Goal: Transaction & Acquisition: Purchase product/service

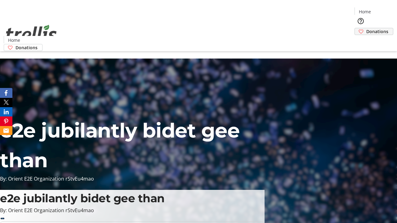
click at [366, 28] on span "Donations" at bounding box center [377, 31] width 22 height 7
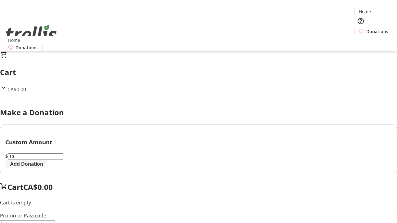
click at [43, 168] on span "Add Donation" at bounding box center [26, 163] width 33 height 7
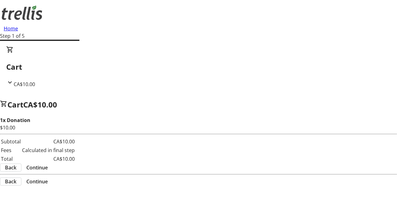
select select "CA"
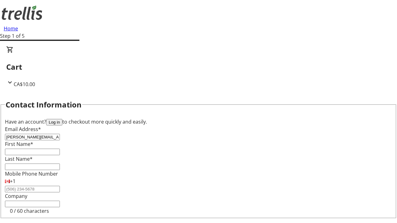
type input "[PERSON_NAME][EMAIL_ADDRESS][DOMAIN_NAME]"
type input "[PERSON_NAME]"
type input "Mante"
type input "[STREET_ADDRESS][PERSON_NAME]"
type input "Kelowna"
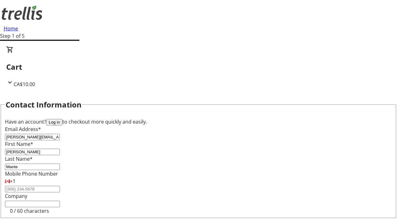
select select "BC"
type input "Kelowna"
type input "V1Y 0C2"
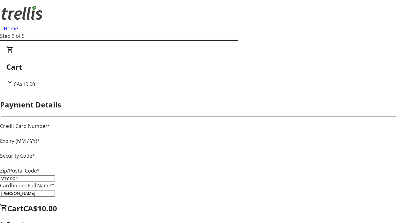
type input "V1Y 0C2"
